Goal: Information Seeking & Learning: Learn about a topic

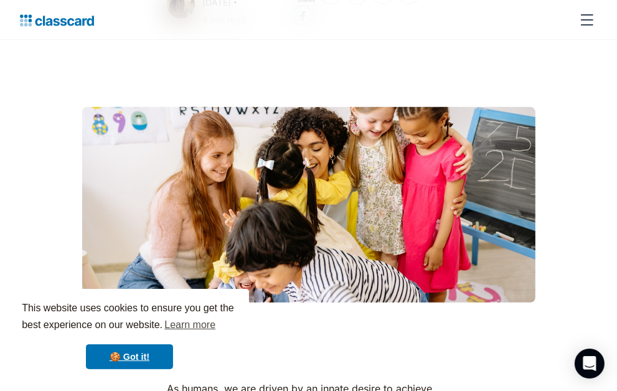
scroll to position [423, 0]
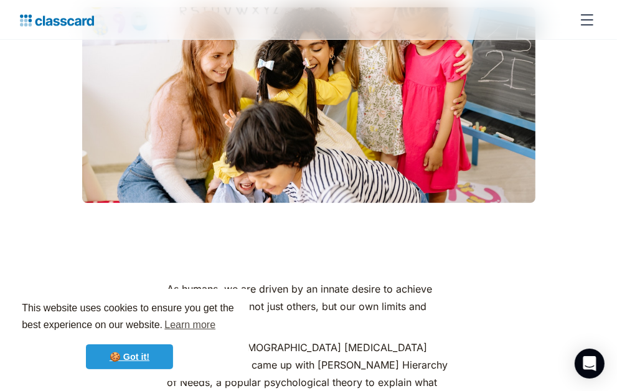
click at [130, 354] on link "🍪 Got it!" at bounding box center [129, 356] width 87 height 25
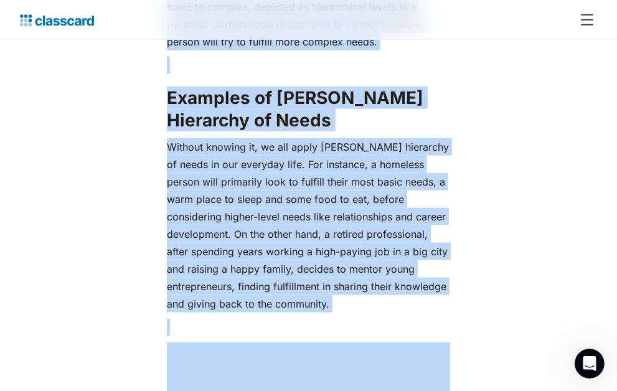
scroll to position [946, 0]
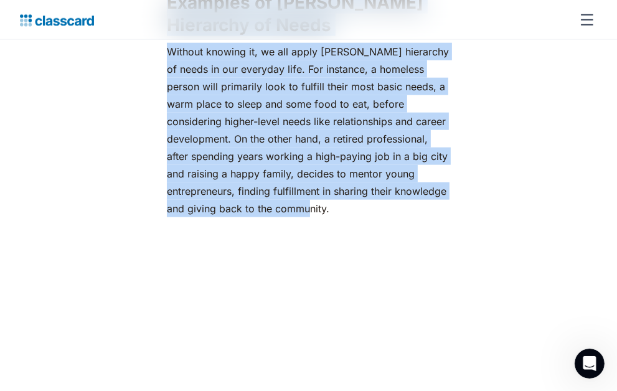
drag, startPoint x: 125, startPoint y: 258, endPoint x: 447, endPoint y: 65, distance: 375.5
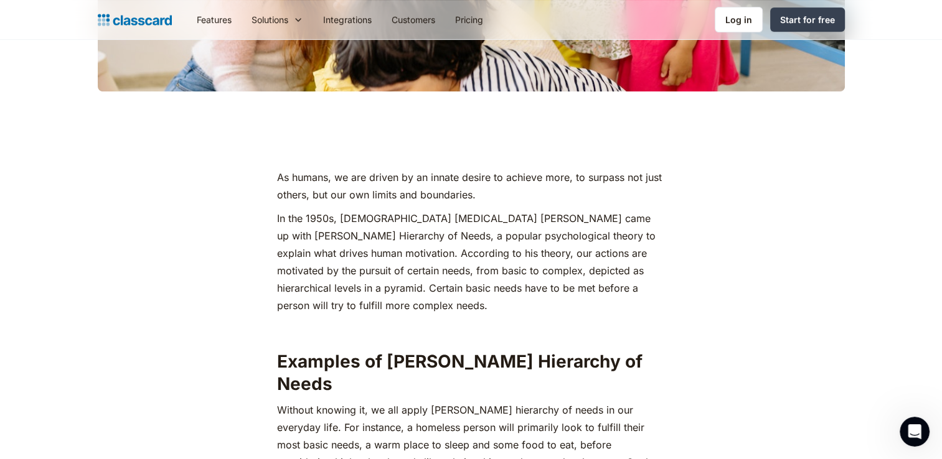
scroll to position [473, 0]
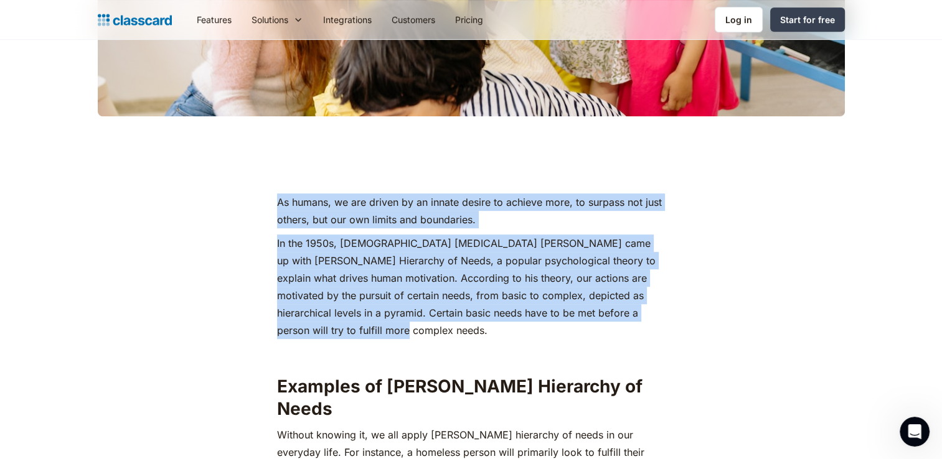
drag, startPoint x: 279, startPoint y: 200, endPoint x: 627, endPoint y: 337, distance: 374.3
copy div "As humans, we are driven by an innate desire to achieve more, to surpass not ju…"
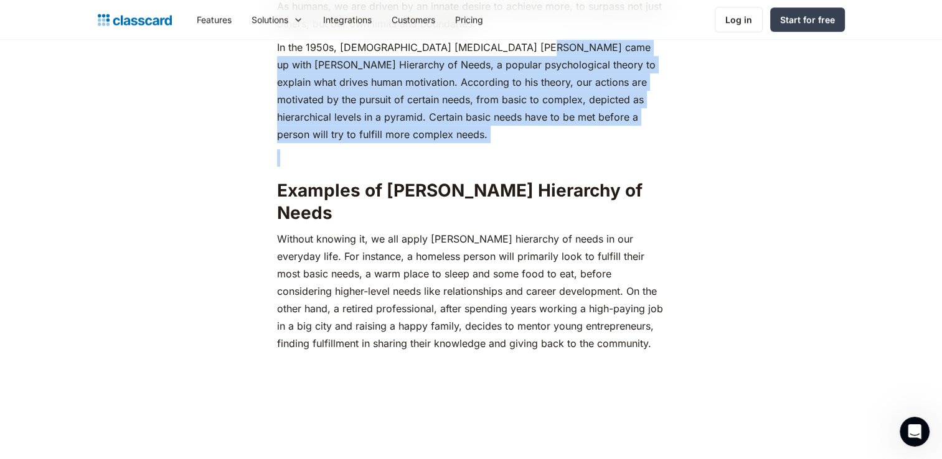
scroll to position [662, 0]
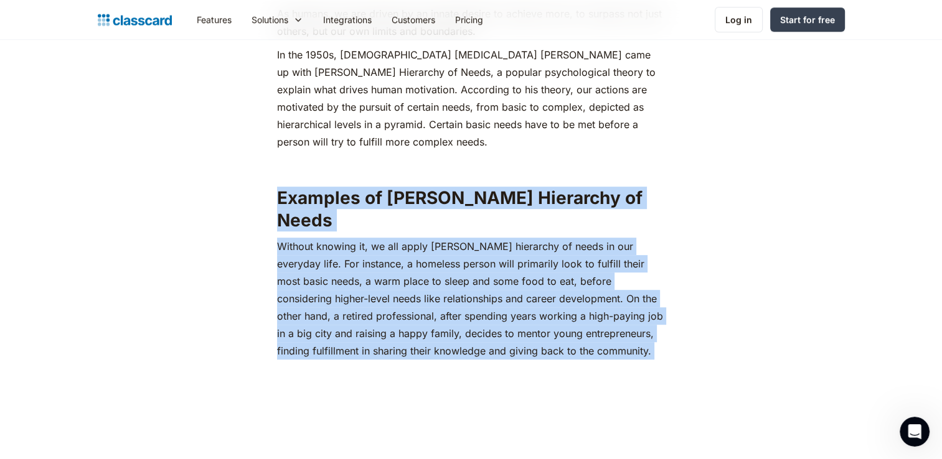
drag, startPoint x: 278, startPoint y: 380, endPoint x: 590, endPoint y: 360, distance: 313.2
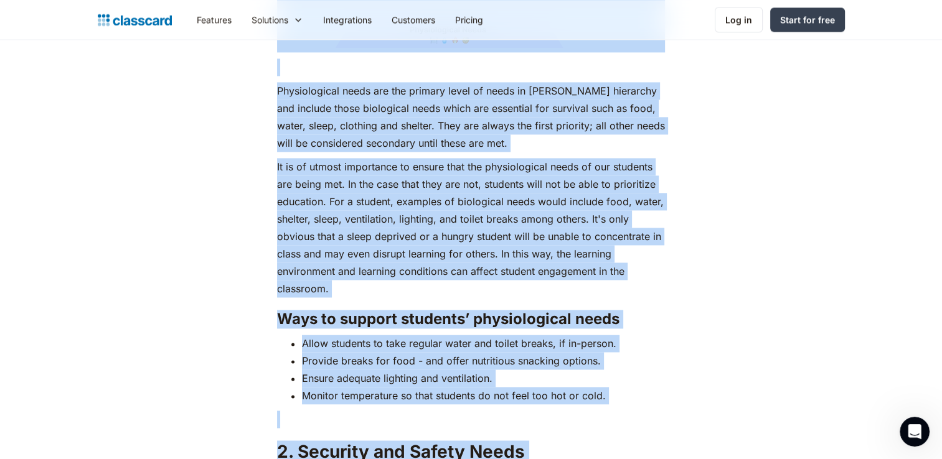
scroll to position [2099, 0]
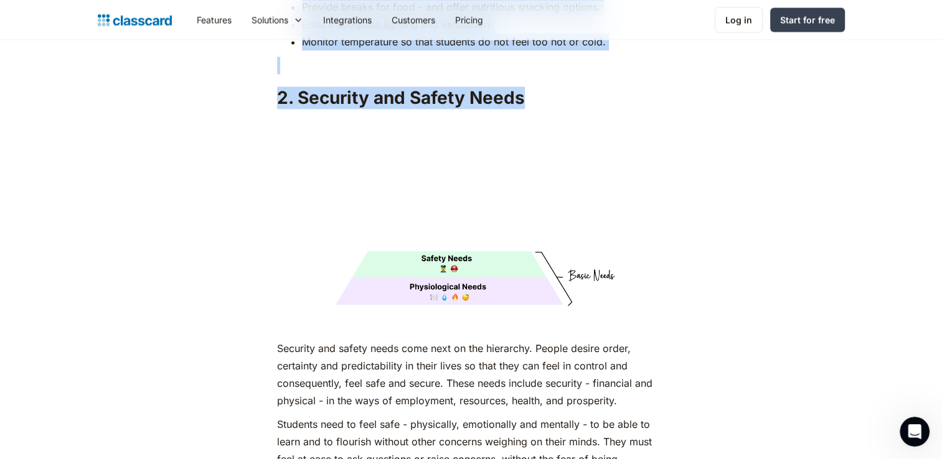
drag, startPoint x: 276, startPoint y: 181, endPoint x: 535, endPoint y: 56, distance: 287.1
drag, startPoint x: 535, startPoint y: 56, endPoint x: 455, endPoint y: 57, distance: 79.7
copy div "Loremipsum do Sitame'c Adipiscin el Seddo ei Temporinc Utla etd magna, Aliquae …"
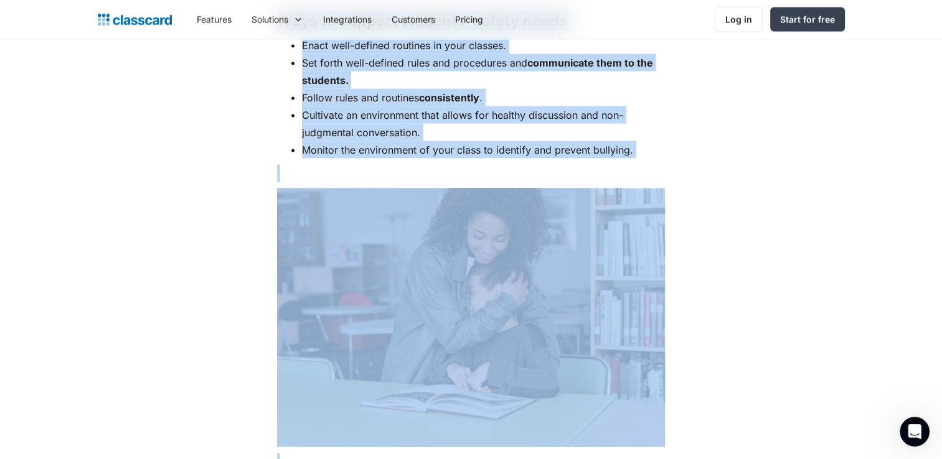
scroll to position [2702, 0]
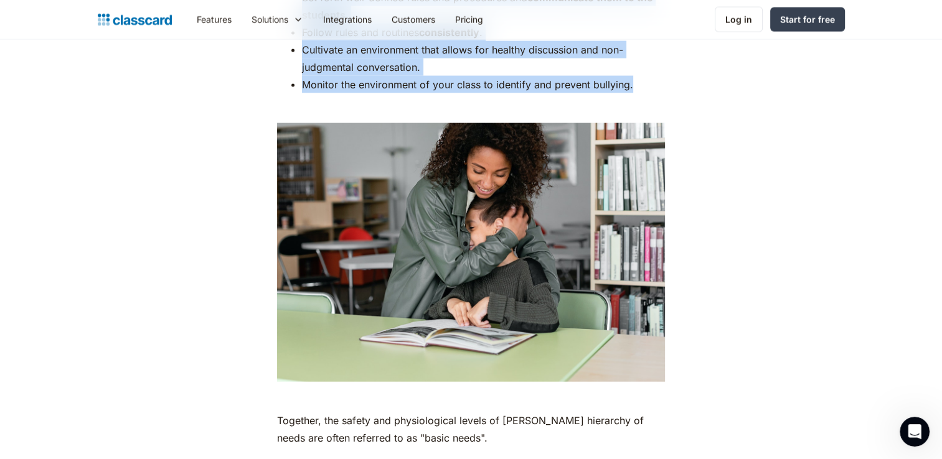
drag, startPoint x: 283, startPoint y: 324, endPoint x: 648, endPoint y: 69, distance: 444.4
drag, startPoint x: 648, startPoint y: 69, endPoint x: 550, endPoint y: 60, distance: 97.6
copy div "loremip dol sitame conse adip elit se doe temporinc. Utlabo etdolo magna, aliqu…"
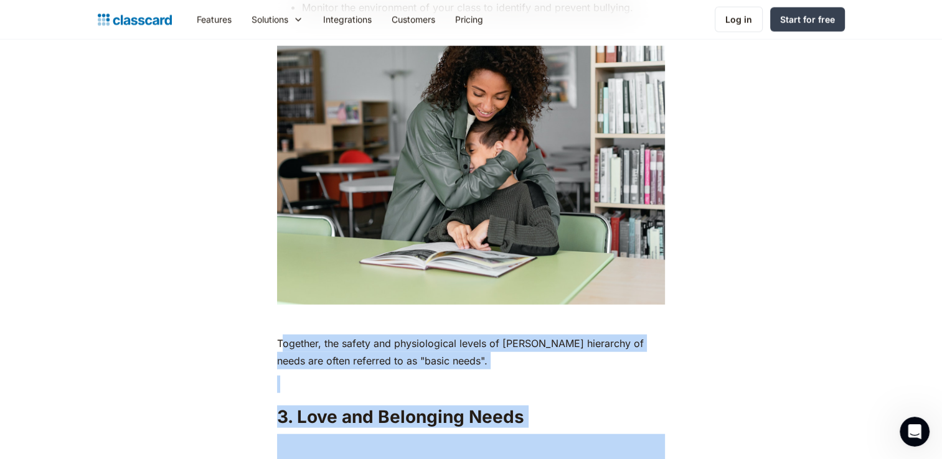
scroll to position [2835, 0]
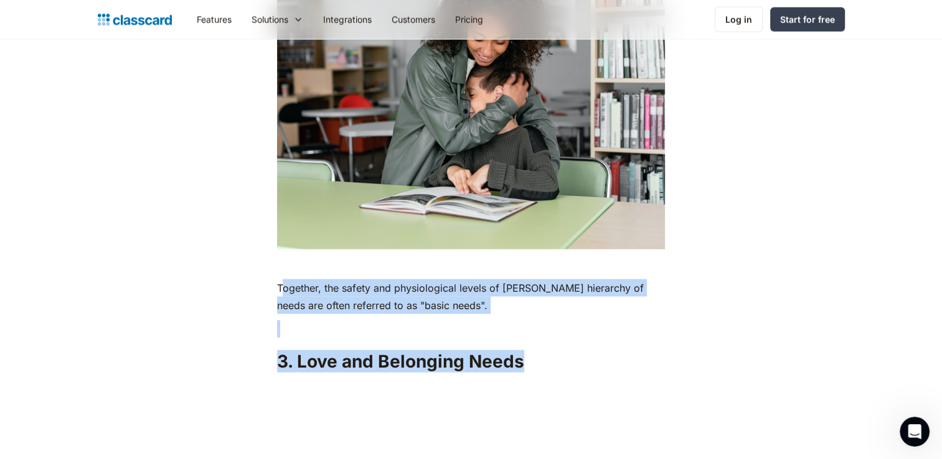
drag, startPoint x: 281, startPoint y: 397, endPoint x: 540, endPoint y: 317, distance: 271.2
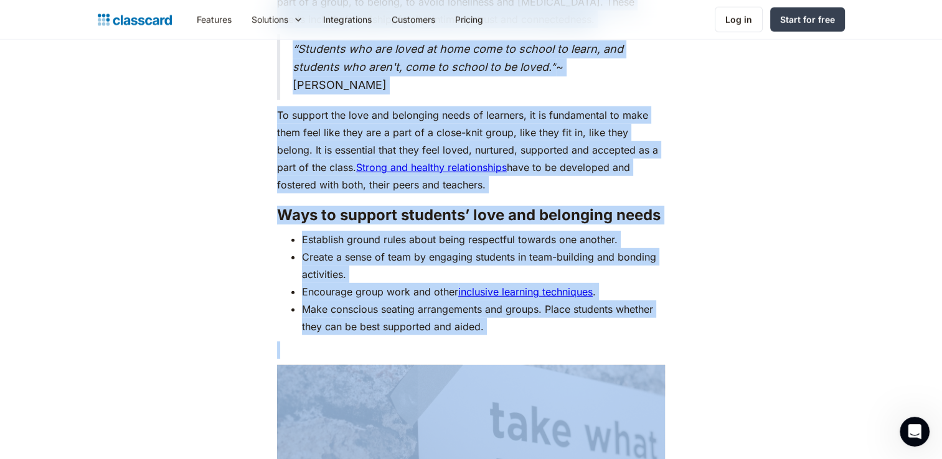
scroll to position [3524, 0]
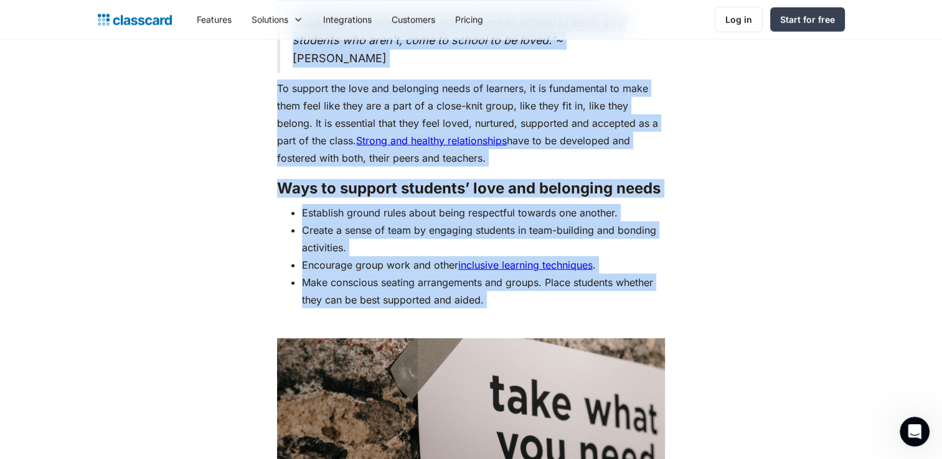
drag, startPoint x: 276, startPoint y: 114, endPoint x: 585, endPoint y: 290, distance: 356.1
copy div "Lo ips dolor sitam co Adipis’e seddoeius te incid utl etdo mag aliquaenimadm. V…"
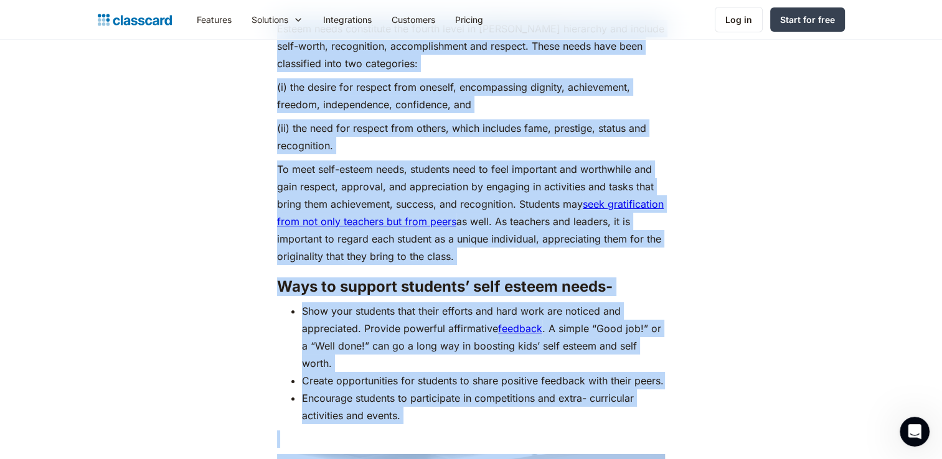
scroll to position [4485, 0]
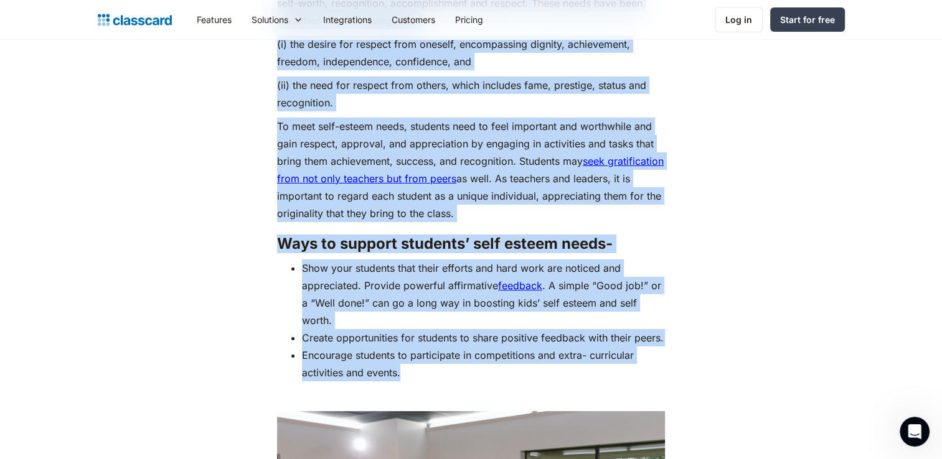
drag, startPoint x: 279, startPoint y: 96, endPoint x: 427, endPoint y: 374, distance: 314.8
drag, startPoint x: 427, startPoint y: 374, endPoint x: 410, endPoint y: 232, distance: 142.9
copy div "Loremi dolor sitametcon adi elitse doeiu te Incidi’u laboreetd mag aliquae admi…"
